Goal: Find specific page/section: Find specific page/section

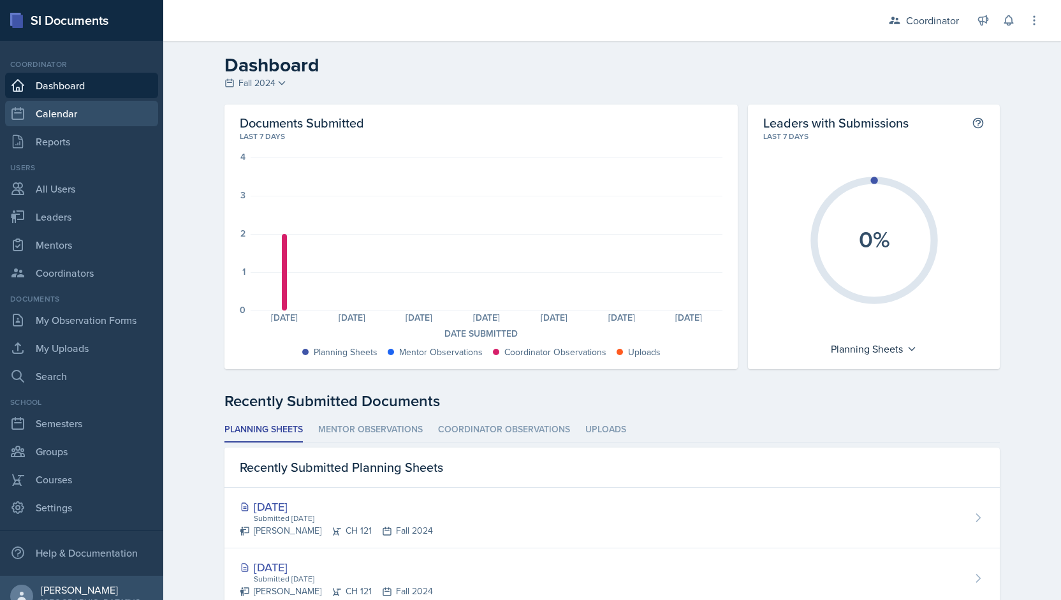
click at [88, 113] on link "Calendar" at bounding box center [81, 114] width 153 height 26
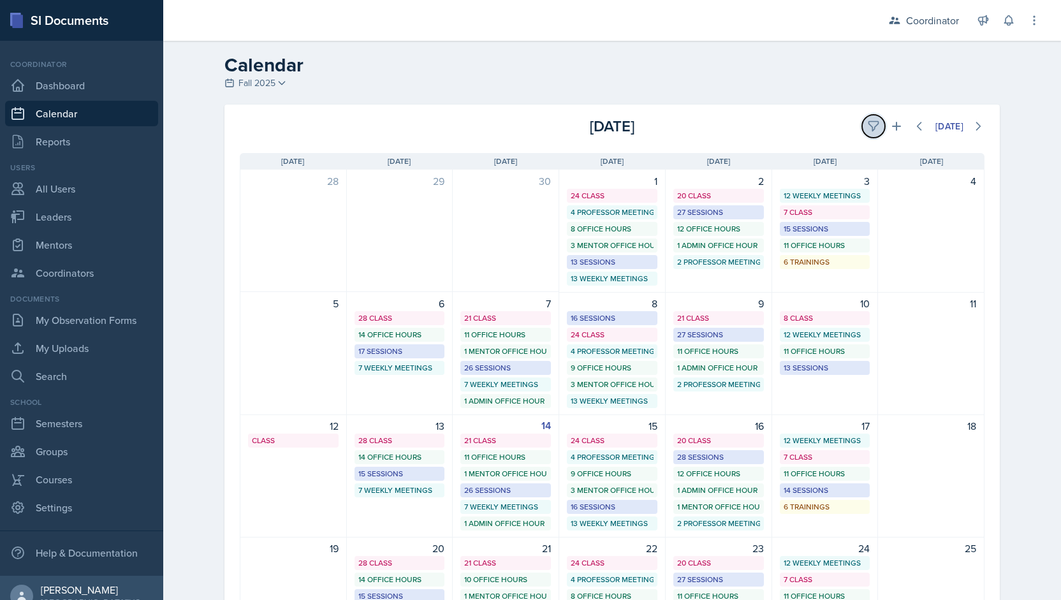
click at [867, 122] on icon at bounding box center [873, 126] width 13 height 13
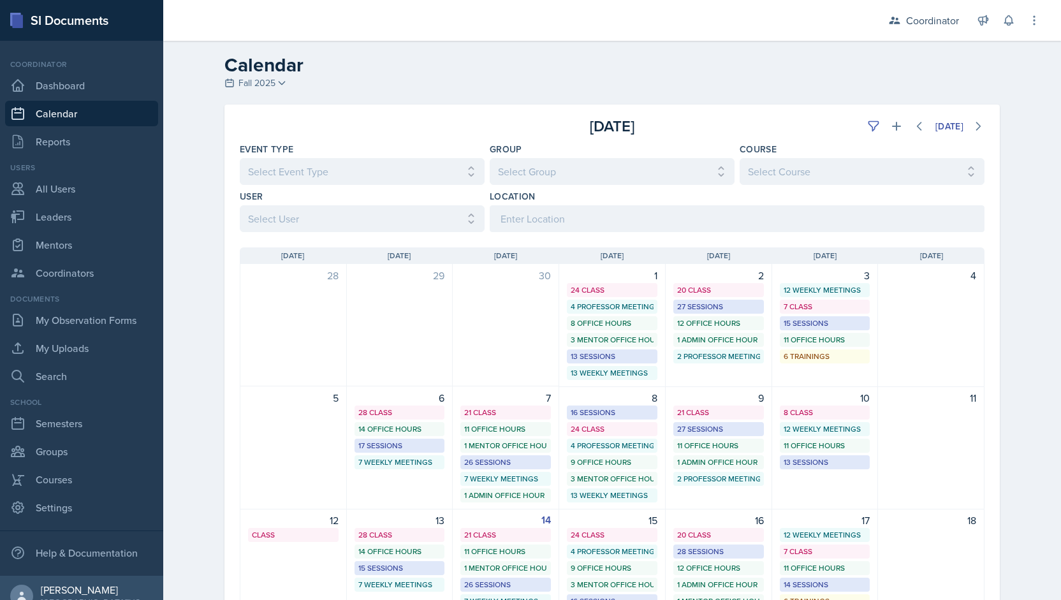
click at [297, 234] on div "[DATE] Sun [DATE] Mon [DATE] Tue [DATE] Wed [DATE] Thu [DATE] Fri [DATE] Sat 28…" at bounding box center [612, 562] width 776 height 660
click at [296, 223] on select "Select User All [PERSON_NAME] [PERSON_NAME] [PERSON_NAME] [PERSON_NAME] [PERSON…" at bounding box center [362, 218] width 245 height 27
select select "6069f164-6866-4437-8498-aa346f5abfc6"
click at [240, 205] on select "Select User All [PERSON_NAME] [PERSON_NAME] [PERSON_NAME] [PERSON_NAME] [PERSON…" at bounding box center [362, 218] width 245 height 27
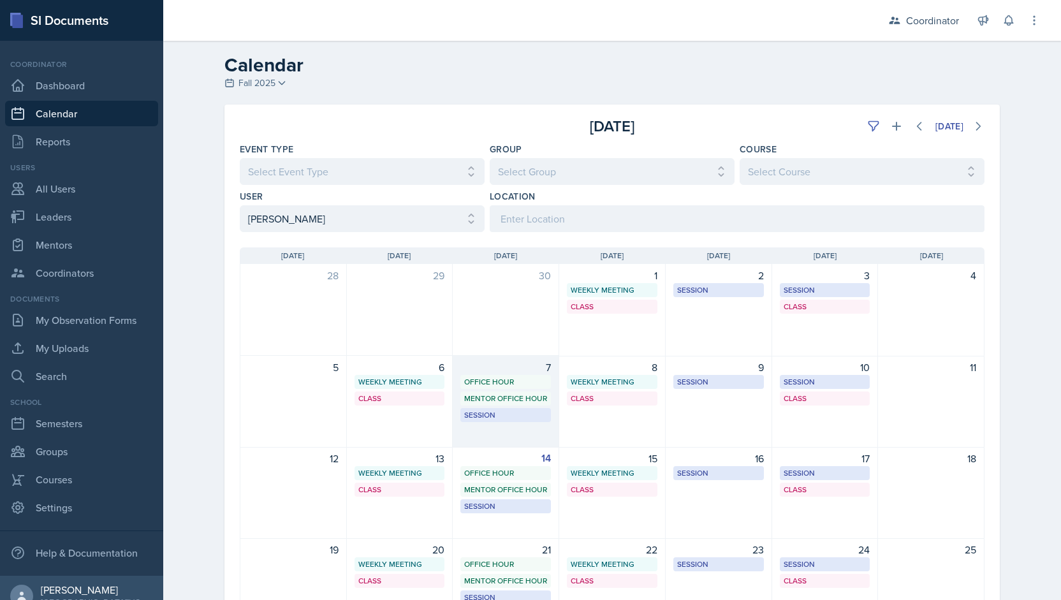
click at [499, 432] on div "7 Office Hour SSC 9:00 AM - 10:00 AM Mentor Office Hour SSC 10:00 AM - 11:00 AM…" at bounding box center [506, 402] width 107 height 92
